Goal: Complete application form: Complete application form

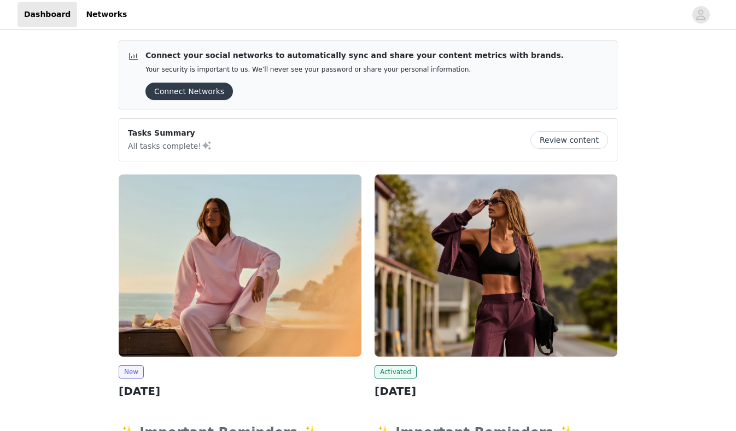
click at [264, 304] on img at bounding box center [240, 265] width 243 height 182
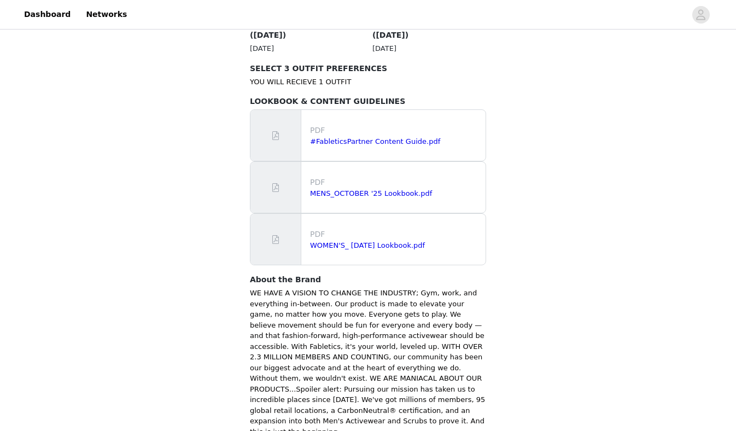
scroll to position [662, 0]
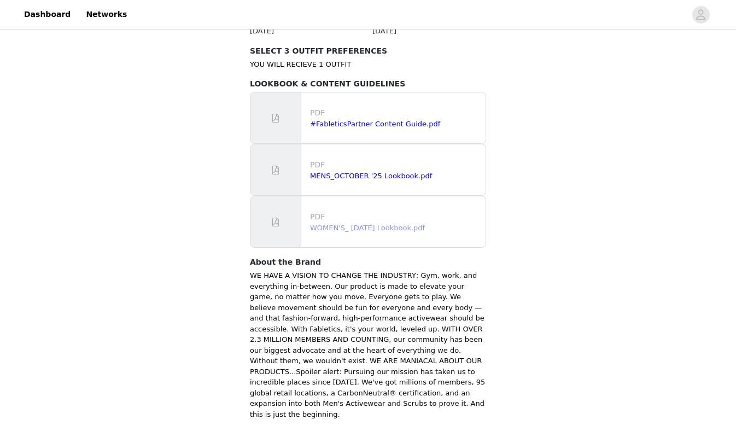
click at [346, 224] on link "WOMEN'S_ [DATE] Lookbook.pdf" at bounding box center [367, 228] width 115 height 8
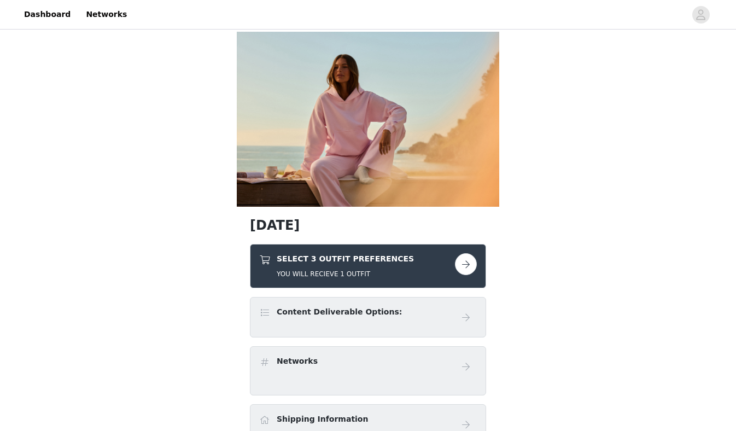
click at [466, 267] on button "button" at bounding box center [466, 264] width 22 height 22
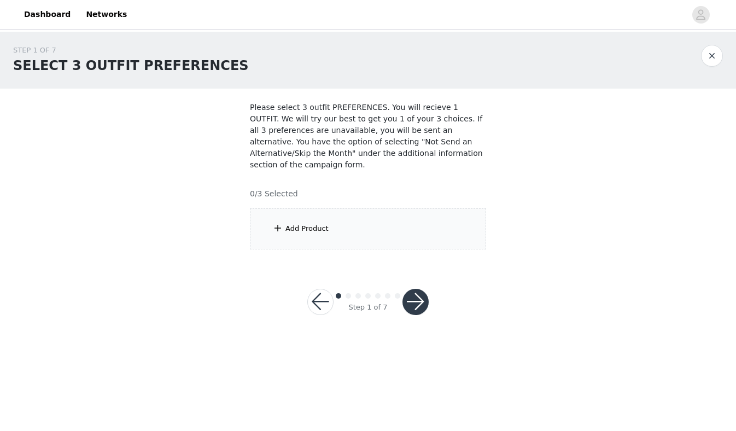
click at [323, 235] on div "Add Product" at bounding box center [368, 228] width 236 height 41
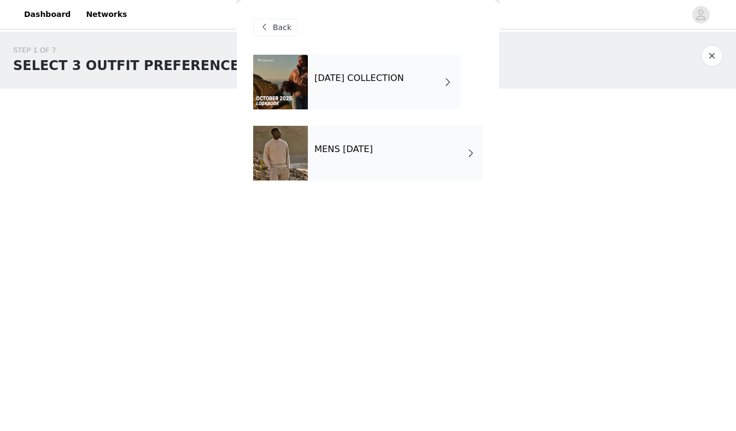
click at [323, 87] on div "[DATE] COLLECTION" at bounding box center [384, 82] width 152 height 55
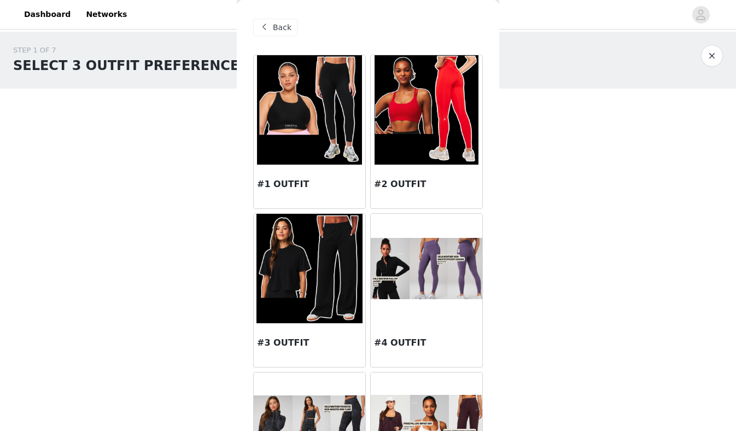
click at [507, 227] on div "STEP 1 OF 7 SELECT 3 OUTFIT PREFERENCES Please select 3 outfit PREFERENCES. You…" at bounding box center [368, 147] width 736 height 231
click at [488, 231] on div "Back #1 OUTFIT #2 OUTFIT #3 OUTFIT #4 OUTFIT #5 OUTFIT #6 OUTFIT #7 OUTFIT #8 O…" at bounding box center [368, 215] width 262 height 431
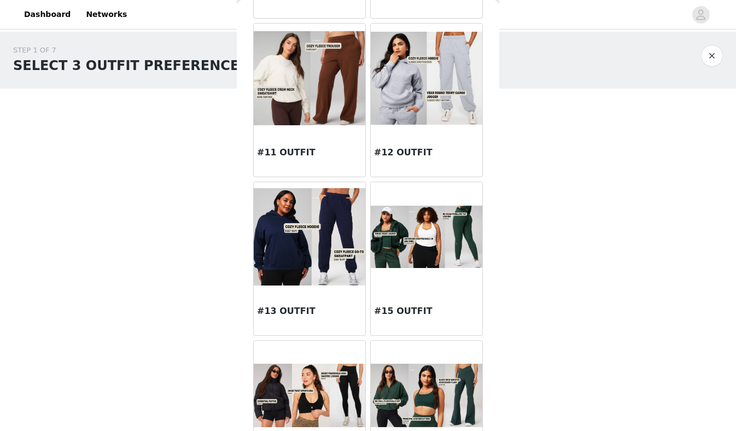
scroll to position [826, 0]
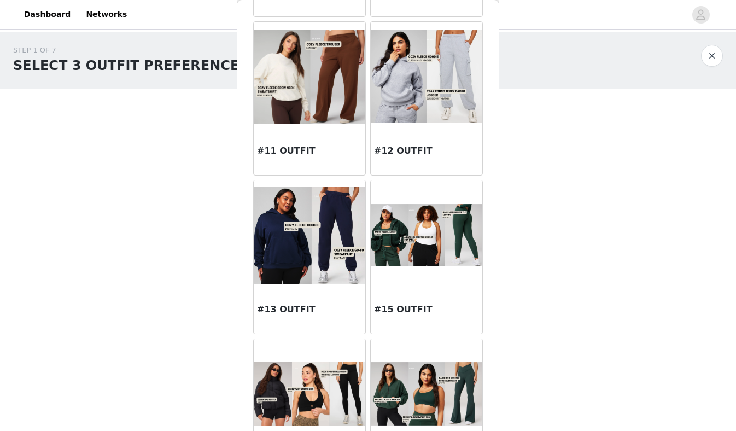
click at [420, 244] on img at bounding box center [427, 235] width 112 height 63
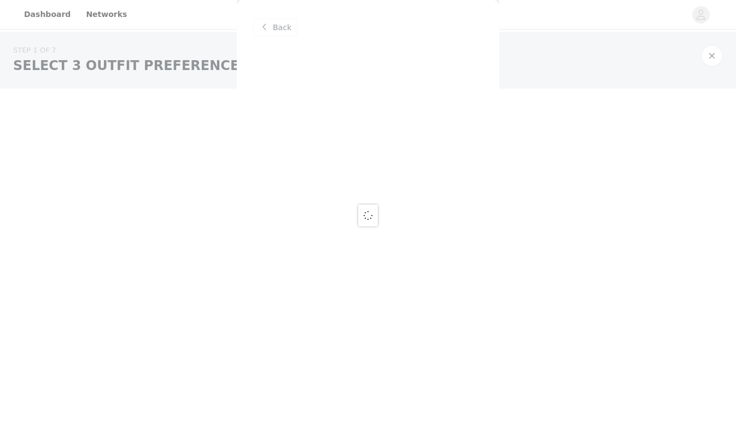
scroll to position [0, 0]
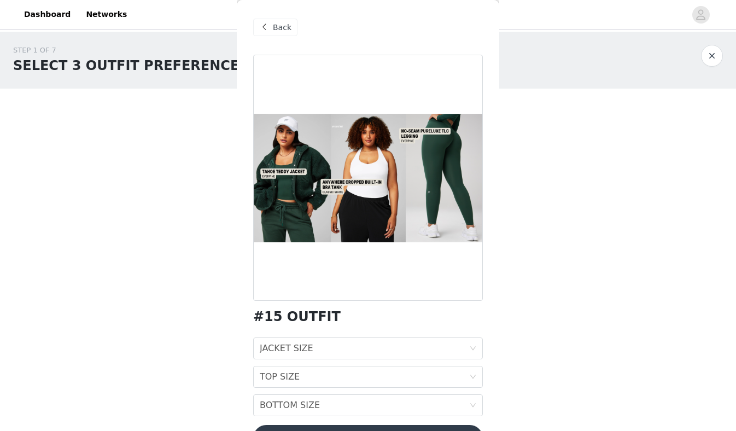
click at [487, 322] on div "Back #15 OUTFIT JACKET SIZE JACKET SIZE TOP SIZE TOP SIZE BOTTOM SIZE BOTTOM SI…" at bounding box center [368, 215] width 262 height 431
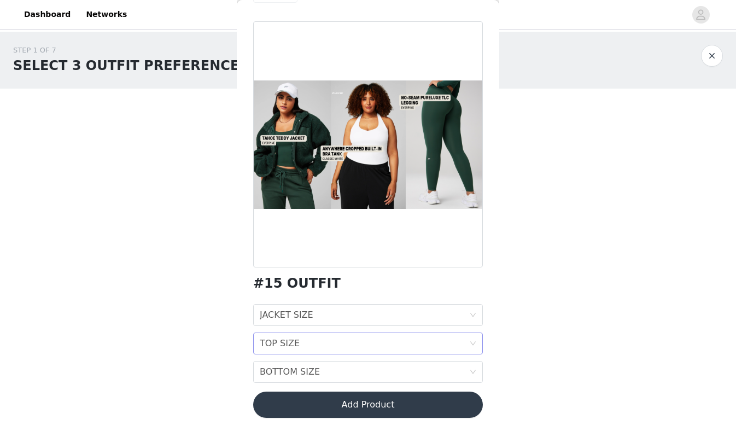
scroll to position [33, 0]
click at [466, 375] on div "BOTTOM SIZE BOTTOM SIZE" at bounding box center [364, 371] width 209 height 21
drag, startPoint x: 523, startPoint y: 385, endPoint x: 534, endPoint y: 430, distance: 46.7
click at [534, 430] on body "Dashboard Networks STEP 1 OF 7 SELECT 3 OUTFIT PREFERENCES Please select 3 outf…" at bounding box center [368, 215] width 736 height 431
click at [466, 311] on div "JACKET SIZE JACKET SIZE" at bounding box center [364, 315] width 209 height 21
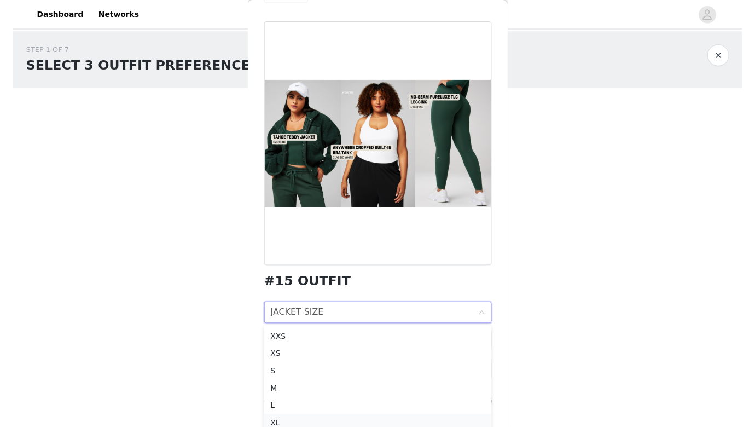
scroll to position [5, 0]
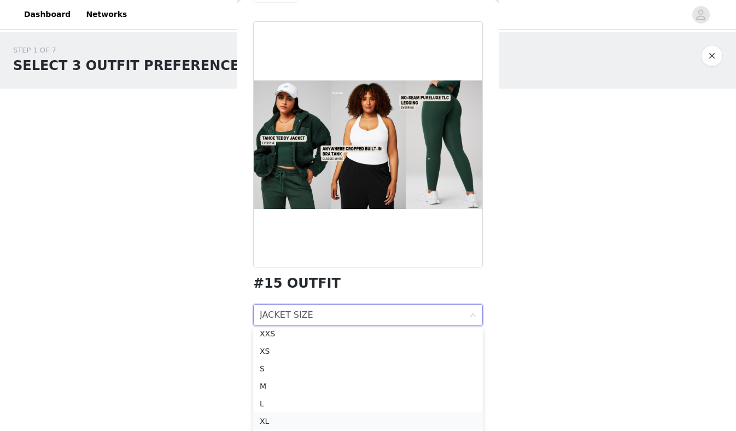
click at [266, 429] on li "XL" at bounding box center [368, 420] width 230 height 17
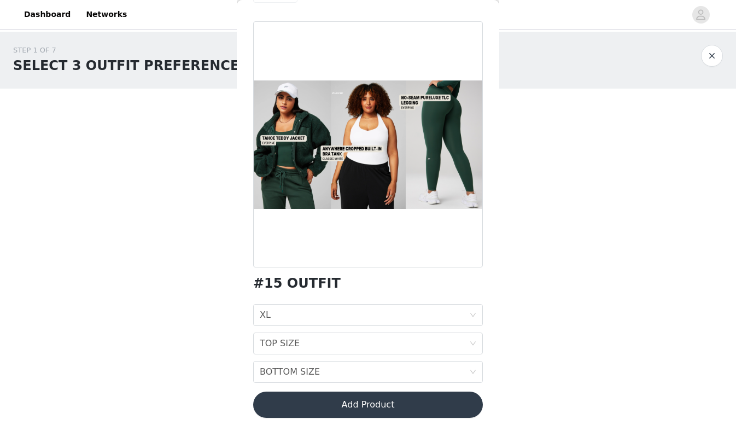
drag, startPoint x: 516, startPoint y: 353, endPoint x: 544, endPoint y: 429, distance: 81.5
click at [544, 429] on body "Dashboard Networks STEP 1 OF 7 SELECT 3 OUTFIT PREFERENCES Please select 3 outf…" at bounding box center [368, 215] width 736 height 431
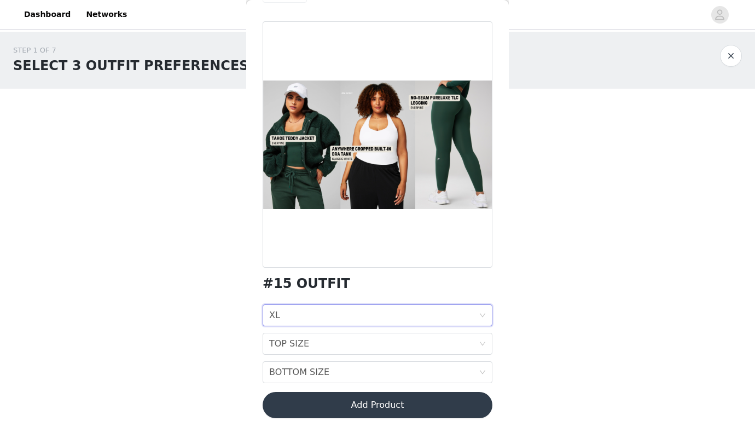
click at [482, 313] on icon "icon: down" at bounding box center [482, 315] width 7 height 7
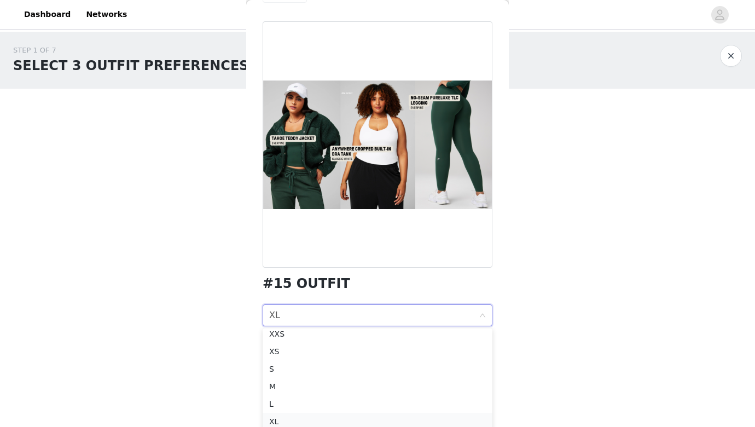
scroll to position [23, 0]
click at [277, 418] on div "XXL-1X" at bounding box center [377, 421] width 217 height 12
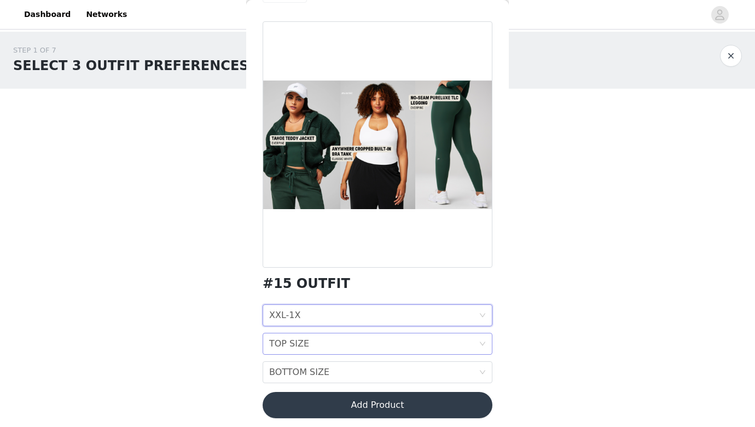
click at [365, 345] on div "TOP SIZE TOP SIZE" at bounding box center [373, 343] width 209 height 21
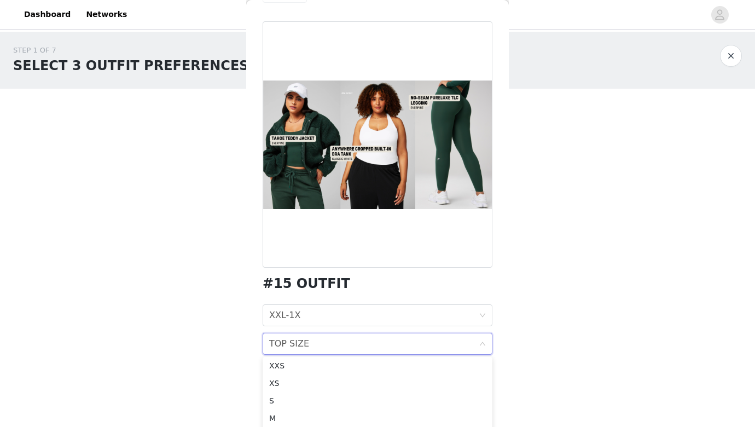
scroll to position [40, 0]
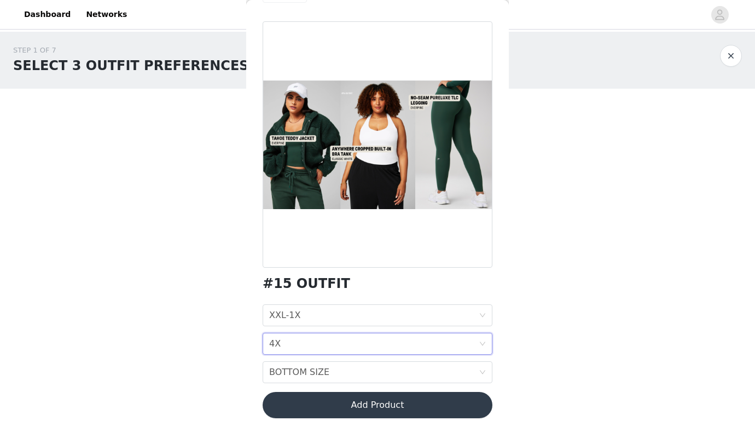
click at [428, 348] on div "TOP SIZE 4X" at bounding box center [373, 343] width 209 height 21
click at [391, 374] on div "BOTTOM SIZE BOTTOM SIZE" at bounding box center [373, 371] width 209 height 21
click at [365, 401] on button "Add Product" at bounding box center [377, 405] width 230 height 26
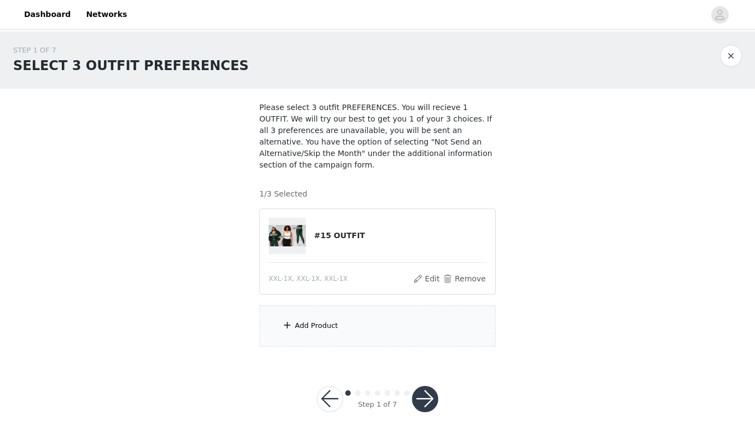
click at [342, 317] on div "Add Product" at bounding box center [377, 325] width 236 height 41
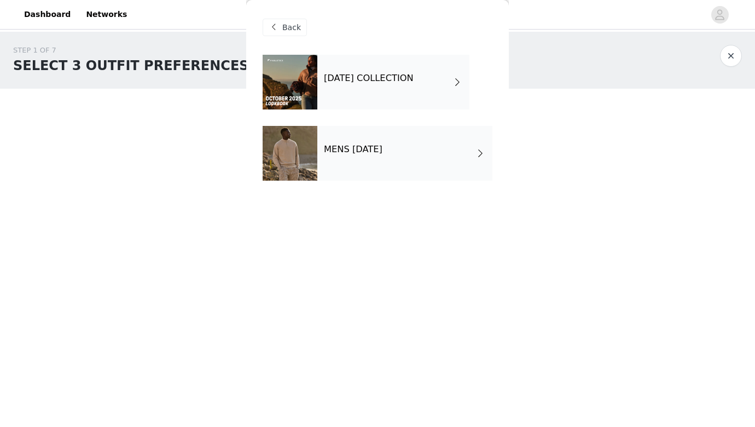
click at [345, 67] on div "[DATE] COLLECTION" at bounding box center [393, 82] width 152 height 55
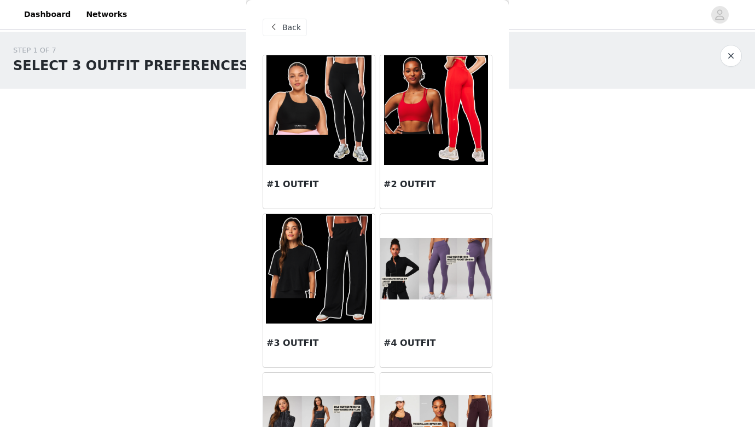
click at [511, 219] on div "STEP 1 OF 7 SELECT 3 OUTFIT PREFERENCES Please select 3 outfit PREFERENCES. You…" at bounding box center [377, 196] width 755 height 328
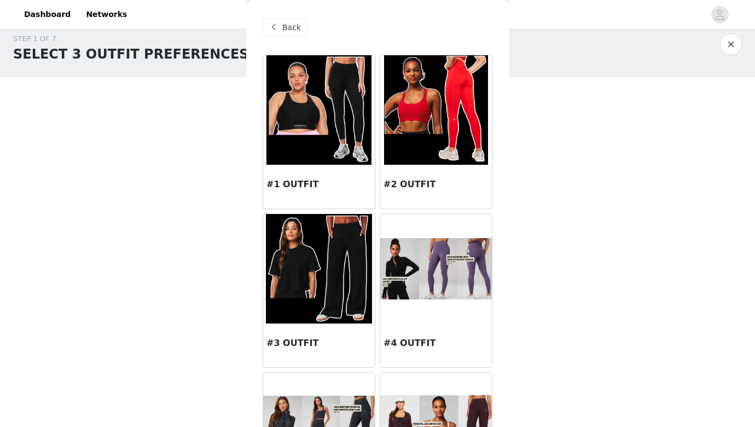
scroll to position [11, 0]
click at [494, 230] on div "Back #1 OUTFIT #2 OUTFIT #3 OUTFIT #4 OUTFIT #5 OUTFIT #6 OUTFIT #7 OUTFIT #8 O…" at bounding box center [377, 213] width 262 height 427
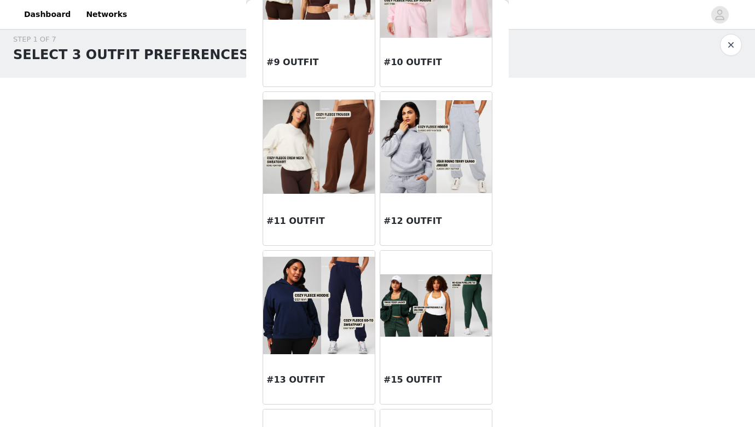
scroll to position [755, 0]
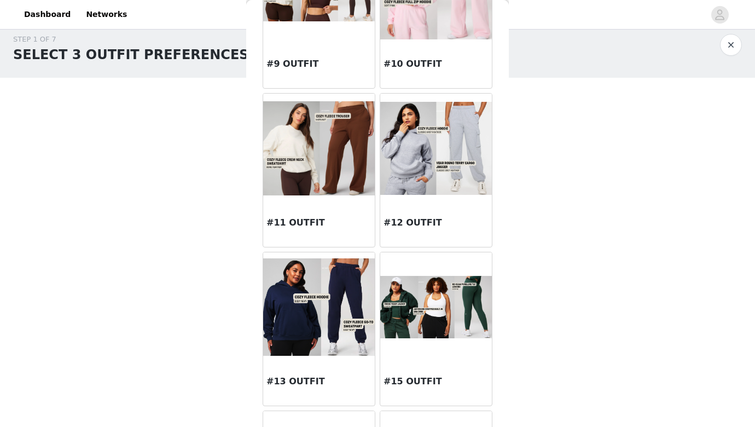
click at [430, 158] on img at bounding box center [436, 148] width 112 height 92
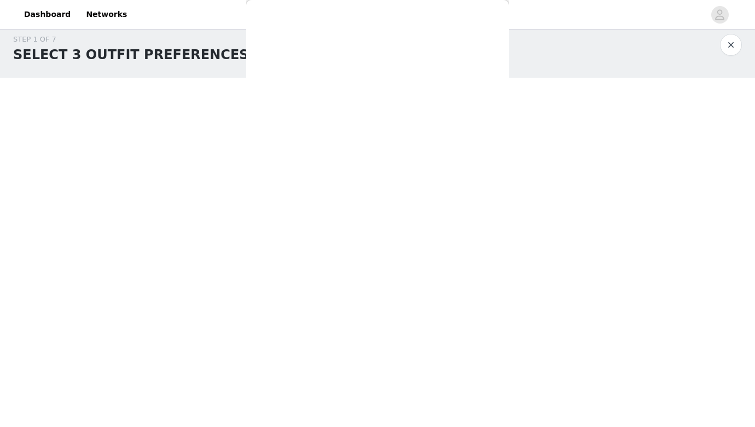
scroll to position [0, 0]
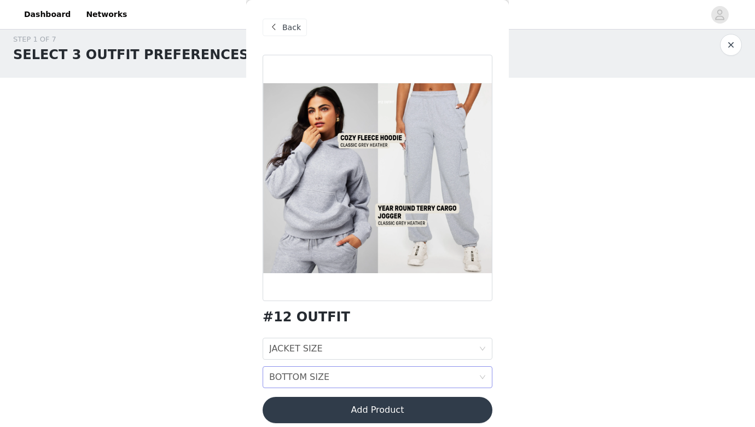
click at [401, 378] on div "BOTTOM SIZE BOTTOM SIZE" at bounding box center [373, 376] width 209 height 21
click at [486, 350] on div "JACKET SIZE JACKET SIZE" at bounding box center [377, 348] width 230 height 22
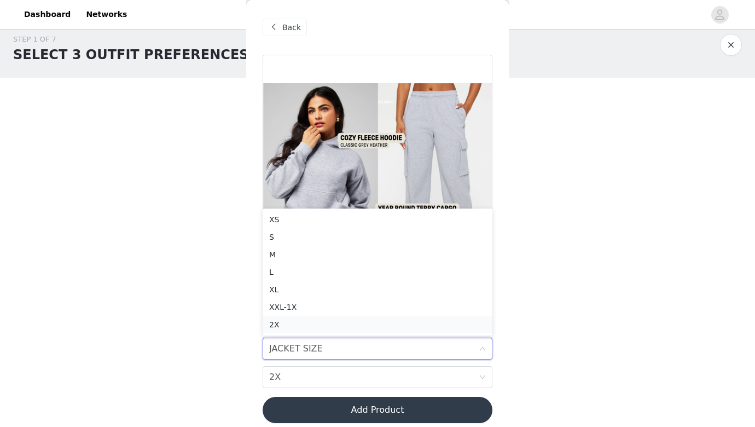
click at [279, 324] on div "2X" at bounding box center [377, 324] width 217 height 12
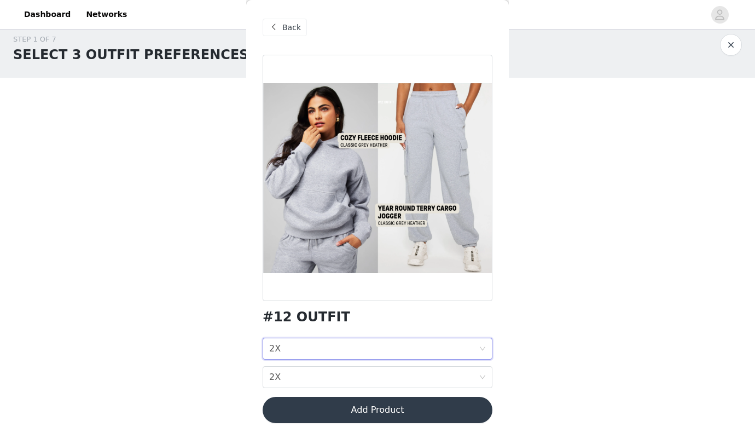
click at [337, 417] on button "Add Product" at bounding box center [377, 409] width 230 height 26
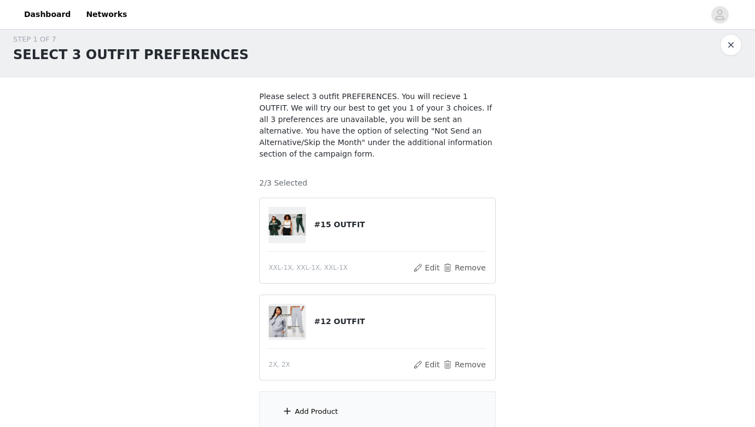
click at [337, 417] on div "Add Product" at bounding box center [377, 411] width 236 height 41
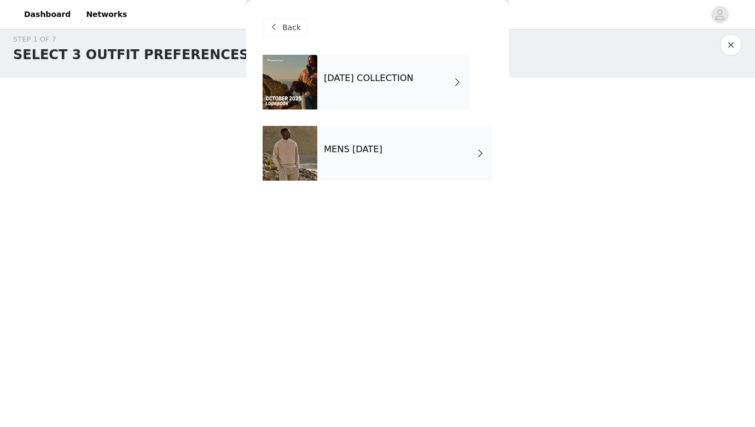
click at [413, 79] on h4 "[DATE] COLLECTION" at bounding box center [369, 78] width 90 height 10
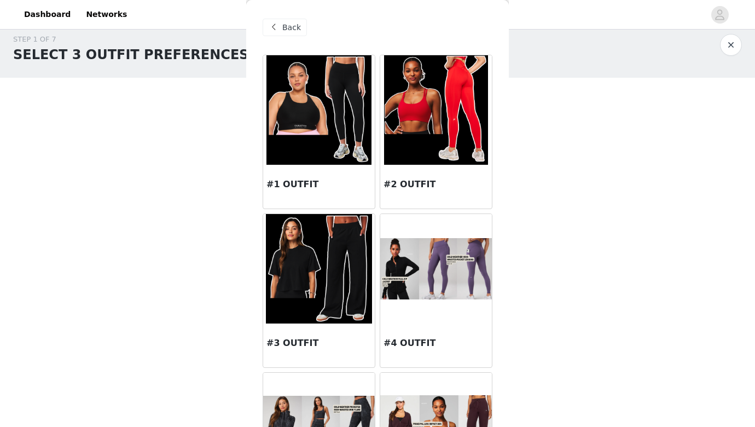
click at [507, 170] on div "Back #1 OUTFIT #2 OUTFIT #3 OUTFIT #4 OUTFIT #5 OUTFIT #6 OUTFIT #7 OUTFIT #8 O…" at bounding box center [377, 213] width 262 height 427
click at [498, 168] on div "Back #1 OUTFIT #2 OUTFIT #3 OUTFIT #4 OUTFIT #5 OUTFIT #6 OUTFIT #7 OUTFIT #8 O…" at bounding box center [377, 213] width 262 height 427
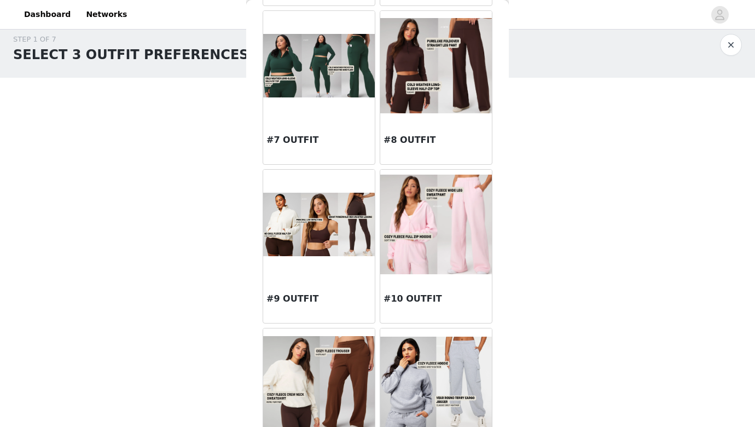
scroll to position [512, 0]
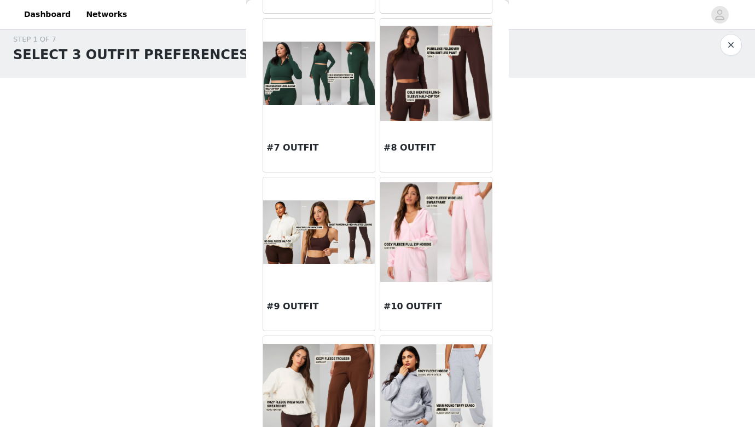
click at [310, 245] on img at bounding box center [319, 231] width 112 height 63
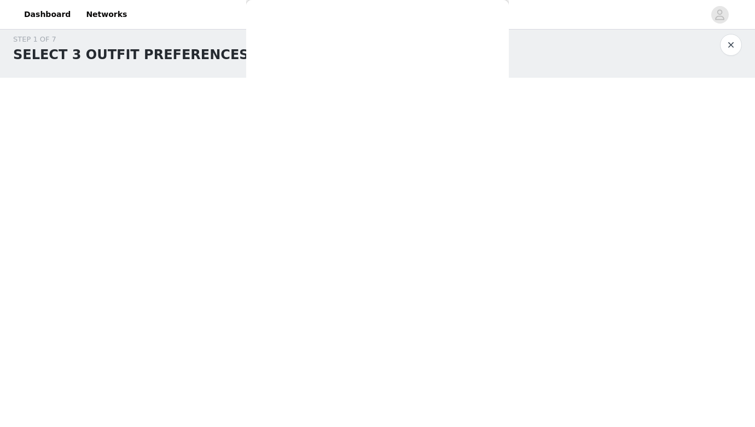
scroll to position [0, 0]
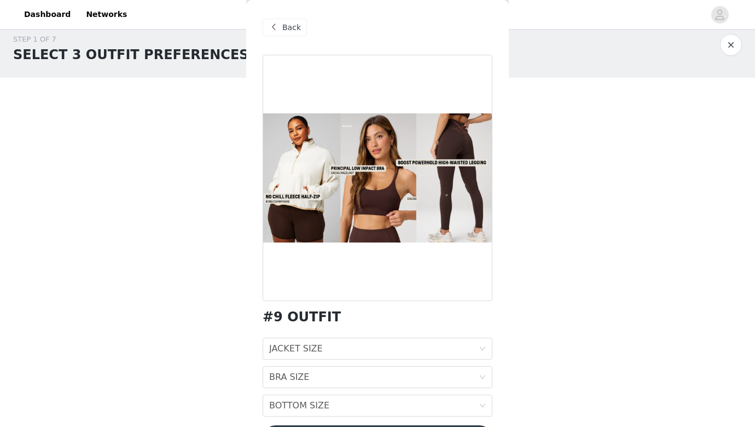
click at [515, 319] on div "STEP 1 OF 7 SELECT 3 OUTFIT PREFERENCES Please select 3 outfit PREFERENCES. You…" at bounding box center [377, 233] width 755 height 424
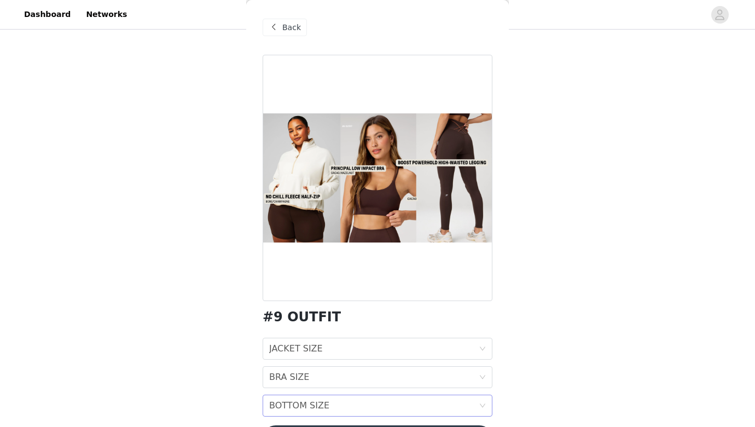
scroll to position [108, 0]
click at [483, 405] on icon "icon: down" at bounding box center [482, 405] width 7 height 7
drag, startPoint x: 518, startPoint y: 389, endPoint x: 524, endPoint y: 430, distance: 41.5
click at [524, 319] on html "Dashboard Networks STEP 1 OF 7 SELECT 3 OUTFIT PREFERENCES Please select 3 outf…" at bounding box center [377, 105] width 755 height 427
click at [522, 385] on div "STEP 1 OF 7 SELECT 3 OUTFIT PREFERENCES Please select 3 outfit PREFERENCES. You…" at bounding box center [377, 175] width 755 height 503
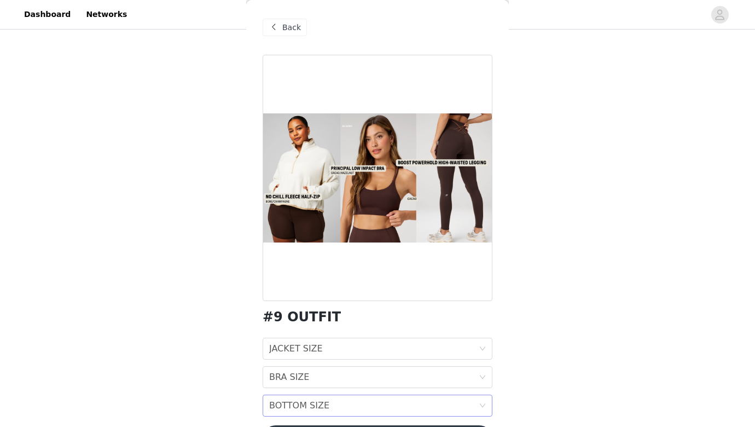
click at [481, 409] on icon "icon: down" at bounding box center [482, 406] width 7 height 8
click at [481, 409] on icon "icon: down" at bounding box center [482, 405] width 7 height 7
click at [379, 406] on div "BOTTOM SIZE BOTTOM SIZE" at bounding box center [373, 405] width 209 height 21
click at [439, 403] on div "BOTTOM SIZE XS" at bounding box center [373, 405] width 209 height 21
click at [478, 406] on div "BOTTOM SIZE S" at bounding box center [377, 405] width 230 height 22
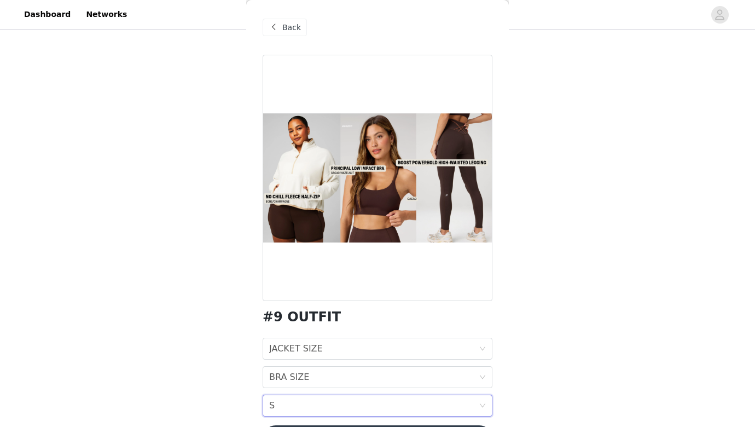
click at [481, 404] on icon "icon: down" at bounding box center [482, 406] width 5 height 4
click at [471, 351] on div "JACKET SIZE JACKET SIZE" at bounding box center [373, 348] width 209 height 21
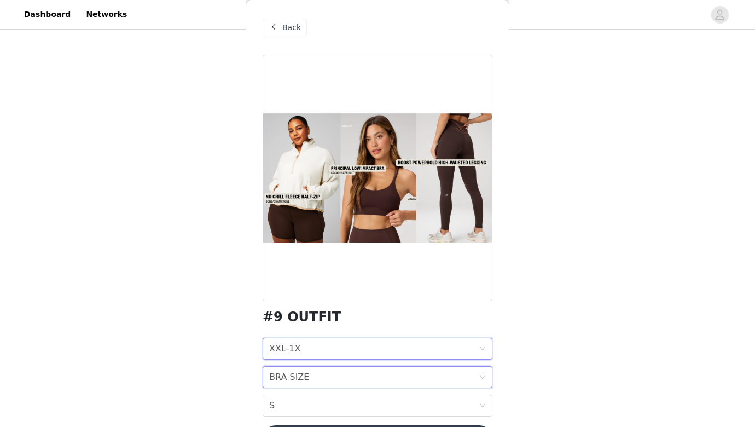
click at [457, 376] on div "BRA SIZE BRA SIZE" at bounding box center [373, 376] width 209 height 21
click at [471, 404] on div "BOTTOM SIZE S" at bounding box center [373, 405] width 209 height 21
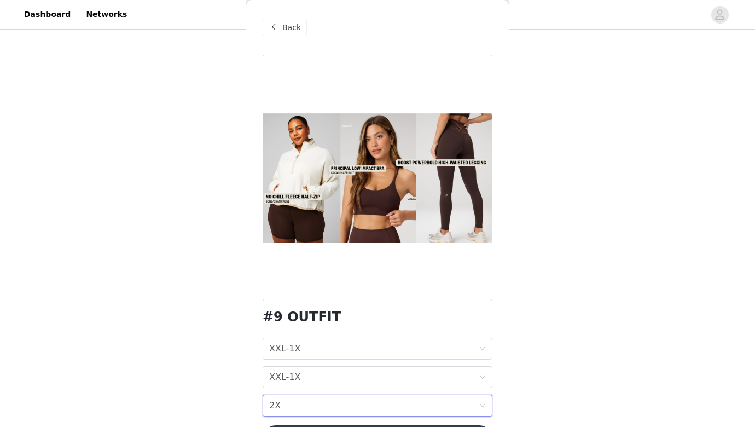
click at [634, 364] on div "STEP 1 OF 7 SELECT 3 OUTFIT PREFERENCES Please select 3 outfit PREFERENCES. You…" at bounding box center [377, 175] width 755 height 503
drag, startPoint x: 536, startPoint y: 255, endPoint x: 540, endPoint y: 429, distance: 174.5
click at [540, 319] on html "Dashboard Networks STEP 1 OF 7 SELECT 3 OUTFIT PREFERENCES Please select 3 outf…" at bounding box center [377, 105] width 755 height 427
click at [470, 424] on div "#9 OUTFIT JACKET SIZE XXL-1X BRA SIZE XXL-1X BOTTOM SIZE 2X Add Product" at bounding box center [377, 260] width 230 height 410
click at [474, 423] on div "#9 OUTFIT JACKET SIZE XXL-1X BRA SIZE XXL-1X BOTTOM SIZE 2X Add Product" at bounding box center [377, 260] width 230 height 410
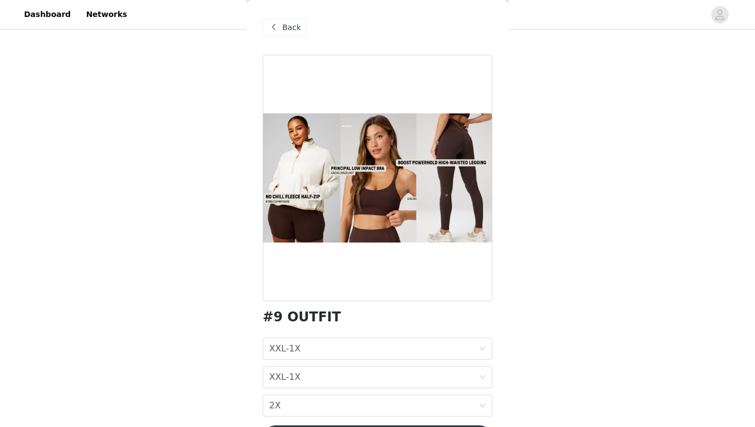
drag, startPoint x: 202, startPoint y: 325, endPoint x: 225, endPoint y: 222, distance: 105.9
click at [225, 222] on div "STEP 1 OF 7 SELECT 3 OUTFIT PREFERENCES Please select 3 outfit PREFERENCES. You…" at bounding box center [377, 136] width 755 height 424
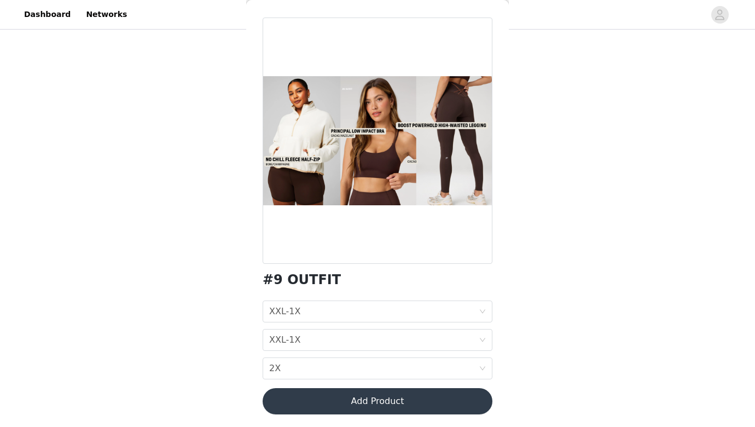
scroll to position [38, 0]
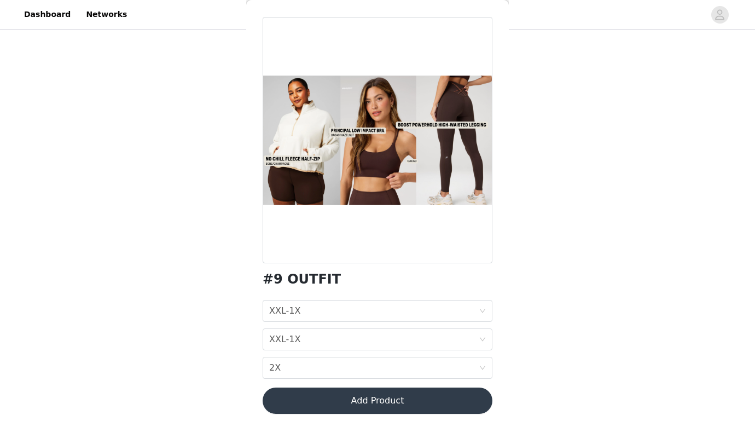
drag, startPoint x: 379, startPoint y: 267, endPoint x: 404, endPoint y: 430, distance: 164.4
click at [404, 319] on html "Dashboard Networks STEP 1 OF 7 SELECT 3 OUTFIT PREFERENCES Please select 3 outf…" at bounding box center [377, 105] width 755 height 427
click at [401, 398] on button "Add Product" at bounding box center [377, 400] width 230 height 26
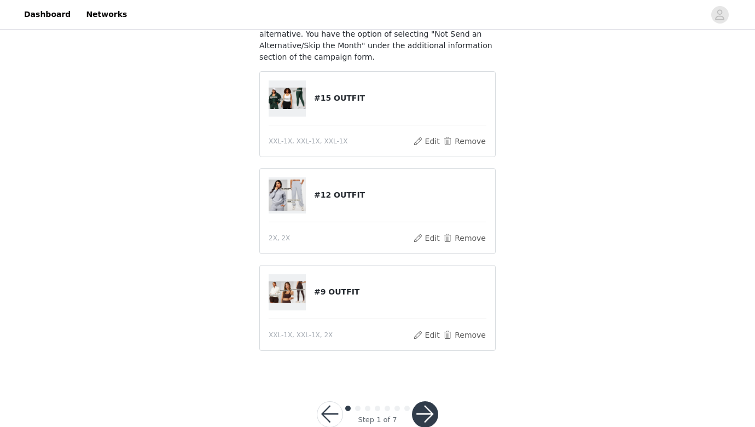
click at [592, 355] on div "STEP 1 OF 7 SELECT 3 OUTFIT PREFERENCES Please select 3 outfit PREFERENCES. You…" at bounding box center [377, 149] width 755 height 451
click at [423, 413] on button "button" at bounding box center [425, 414] width 26 height 26
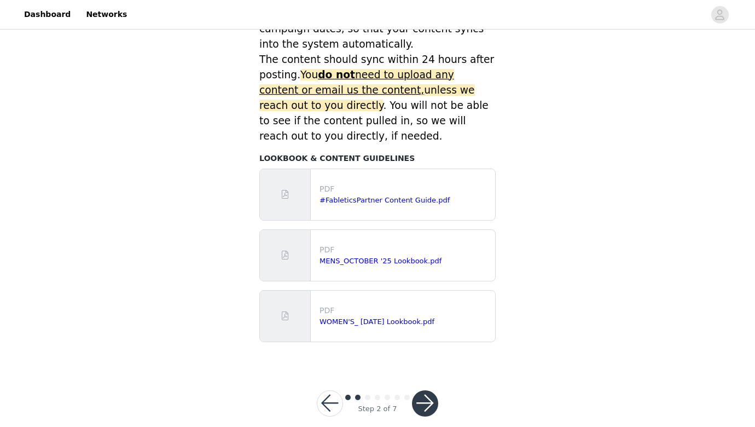
scroll to position [488, 0]
click at [428, 390] on button "button" at bounding box center [425, 403] width 26 height 26
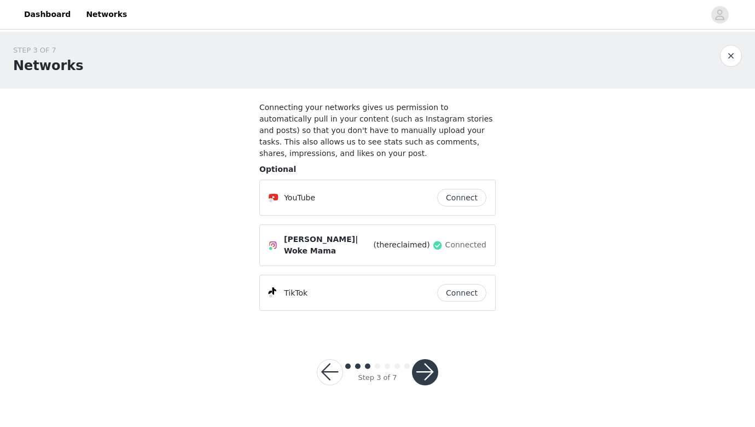
click at [424, 370] on button "button" at bounding box center [425, 372] width 26 height 26
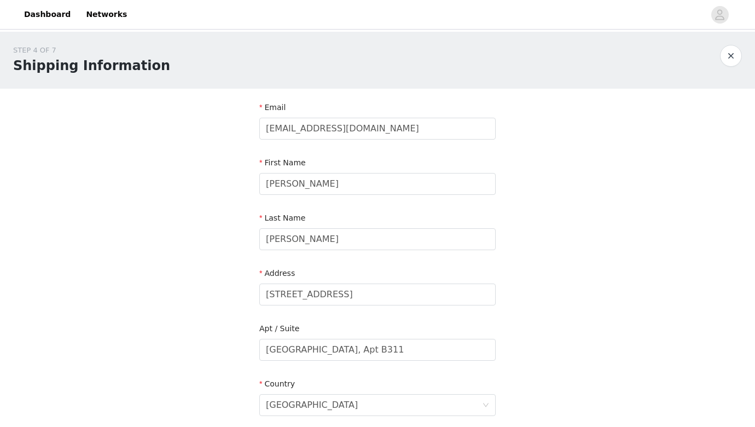
click at [512, 294] on div "STEP 4 OF 7 Shipping Information Email [EMAIL_ADDRESS][DOMAIN_NAME] First Name …" at bounding box center [377, 349] width 755 height 635
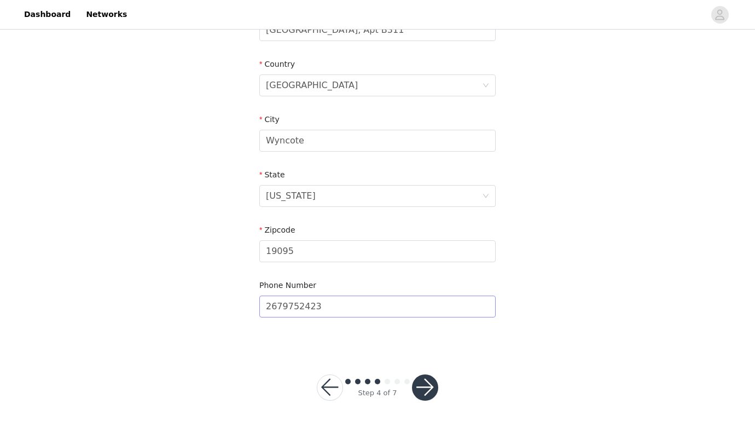
scroll to position [319, 0]
click at [429, 385] on button "button" at bounding box center [425, 388] width 26 height 26
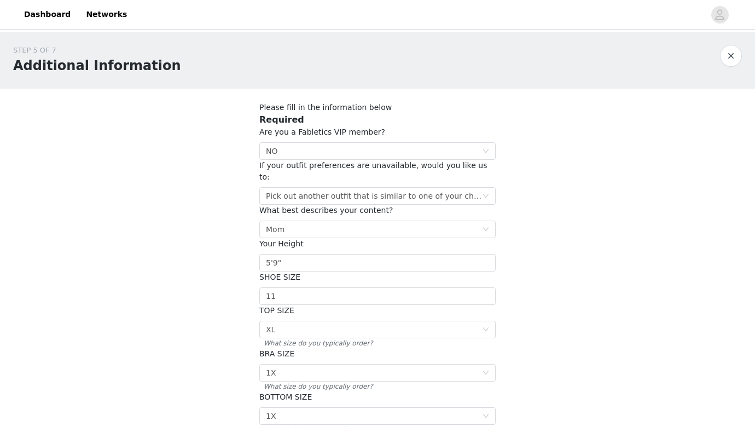
click at [506, 301] on section "Please fill in the information below Required Are you a Fabletics VIP member? S…" at bounding box center [377, 305] width 262 height 433
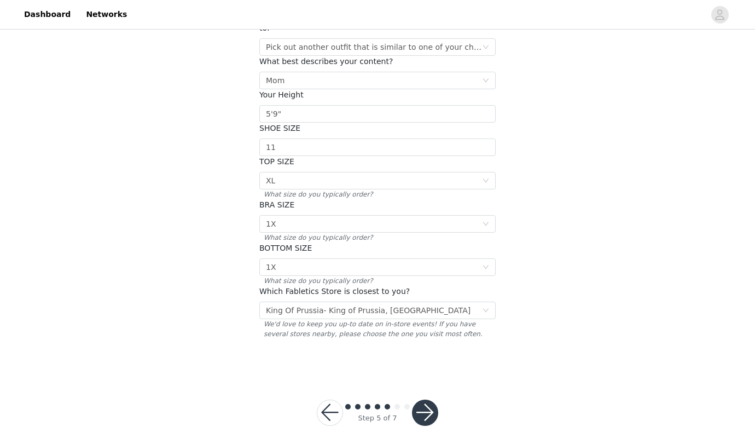
scroll to position [162, 0]
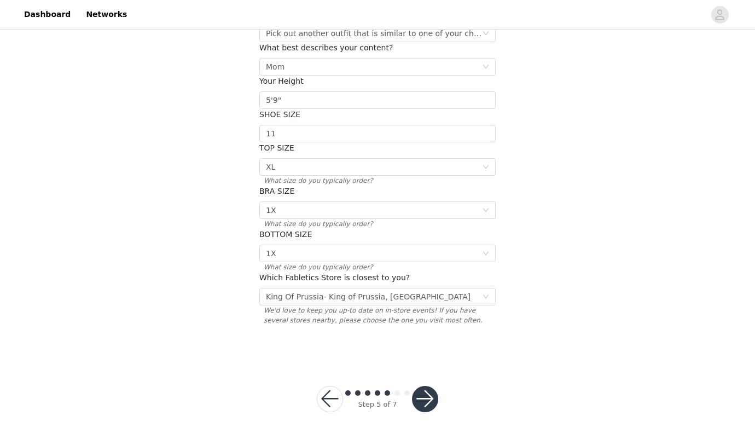
click at [423, 390] on button "button" at bounding box center [425, 399] width 26 height 26
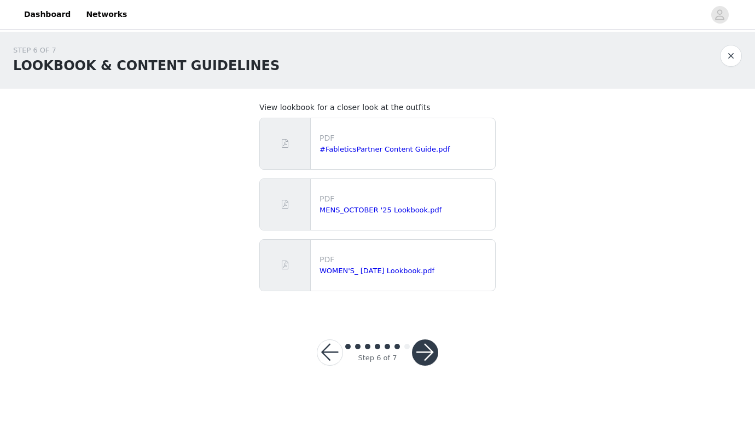
click at [421, 352] on button "button" at bounding box center [425, 352] width 26 height 26
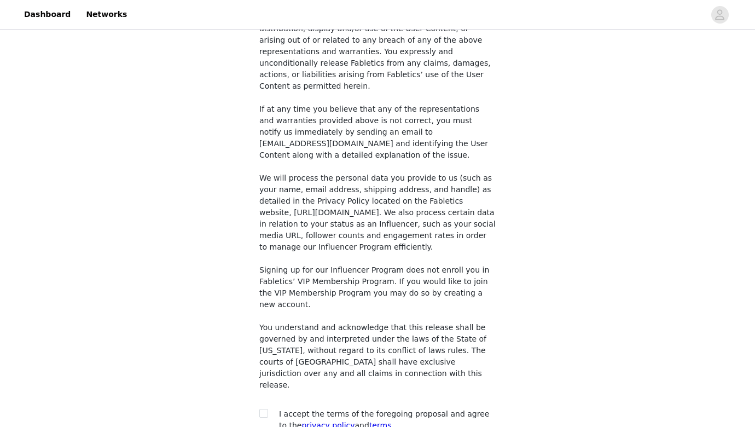
scroll to position [814, 0]
click at [265, 410] on input "checkbox" at bounding box center [263, 414] width 8 height 8
checkbox input "true"
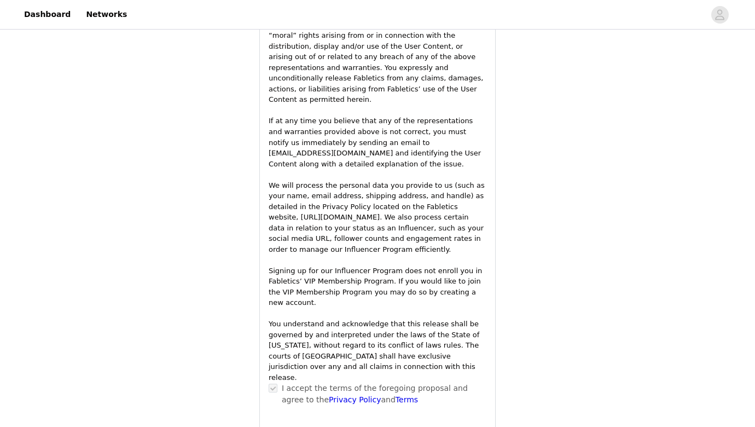
scroll to position [1553, 0]
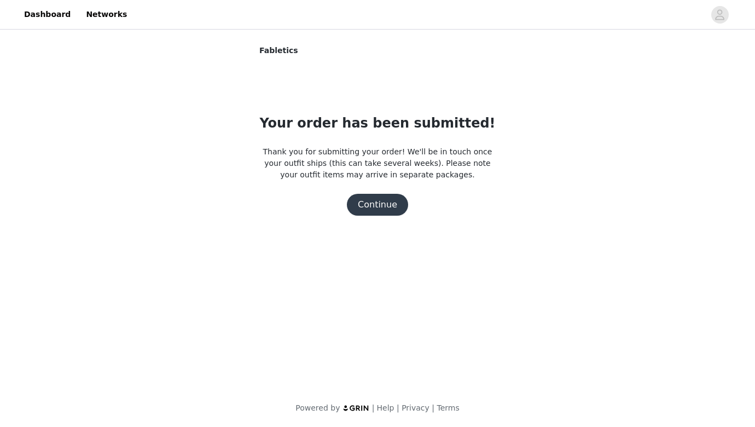
scroll to position [0, 0]
click at [386, 204] on button "Continue" at bounding box center [377, 205] width 61 height 22
